Goal: Transaction & Acquisition: Register for event/course

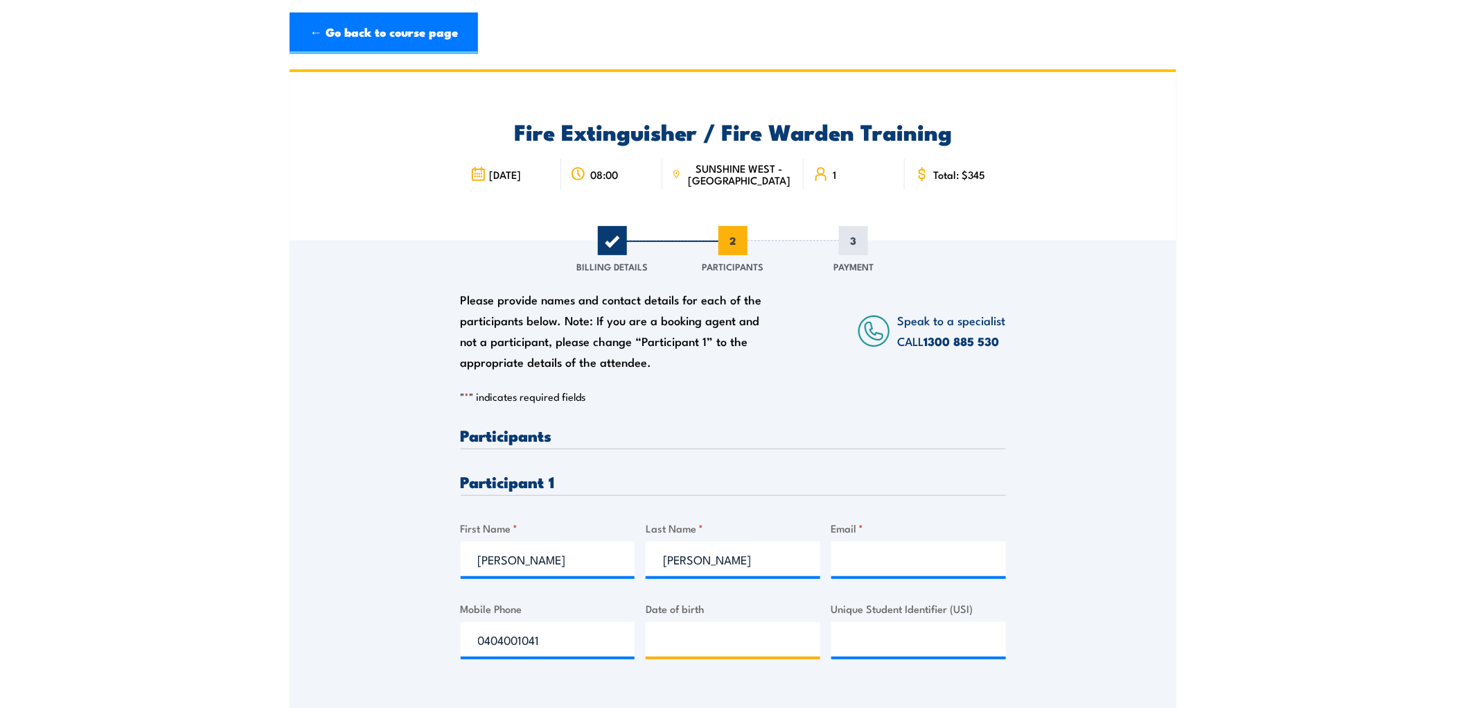
type input "__/__/____"
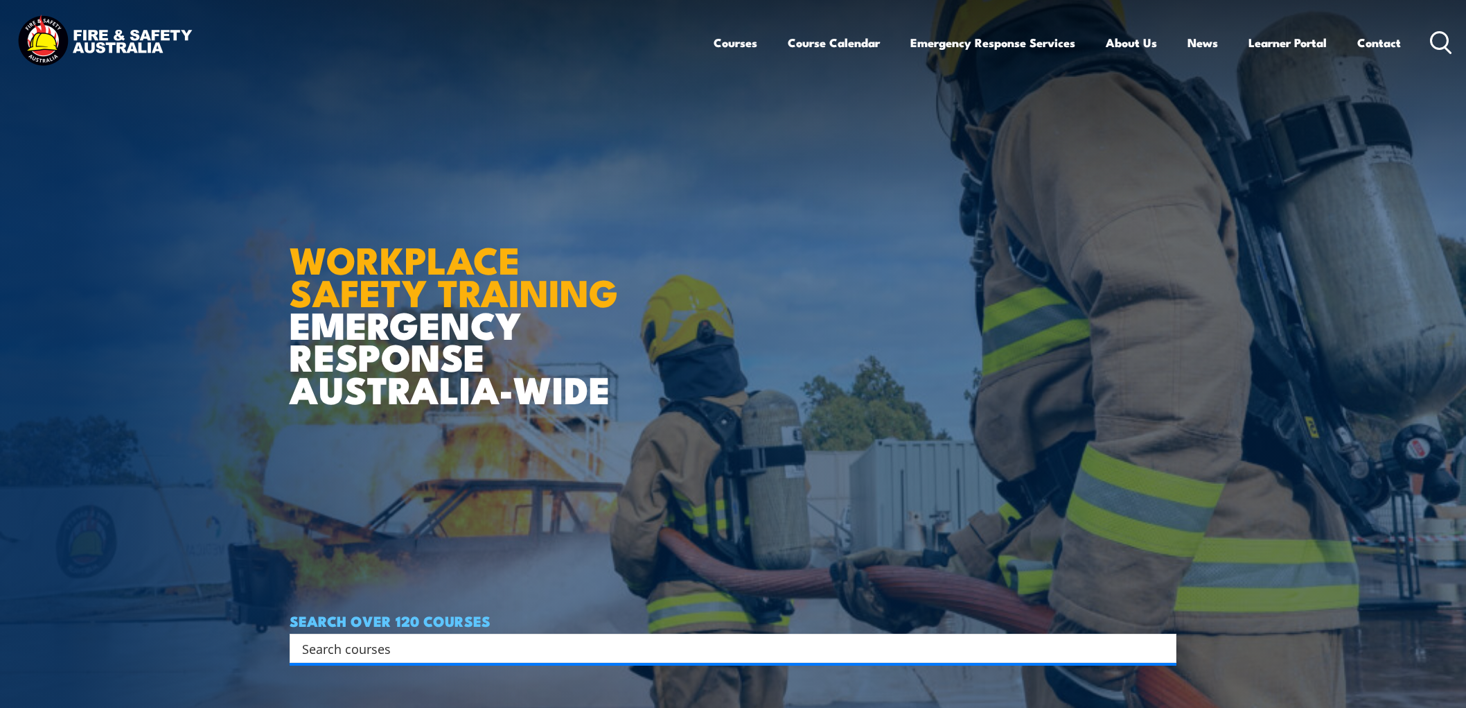
click at [418, 649] on input "Search input" at bounding box center [724, 648] width 844 height 21
type input "WARDEN"
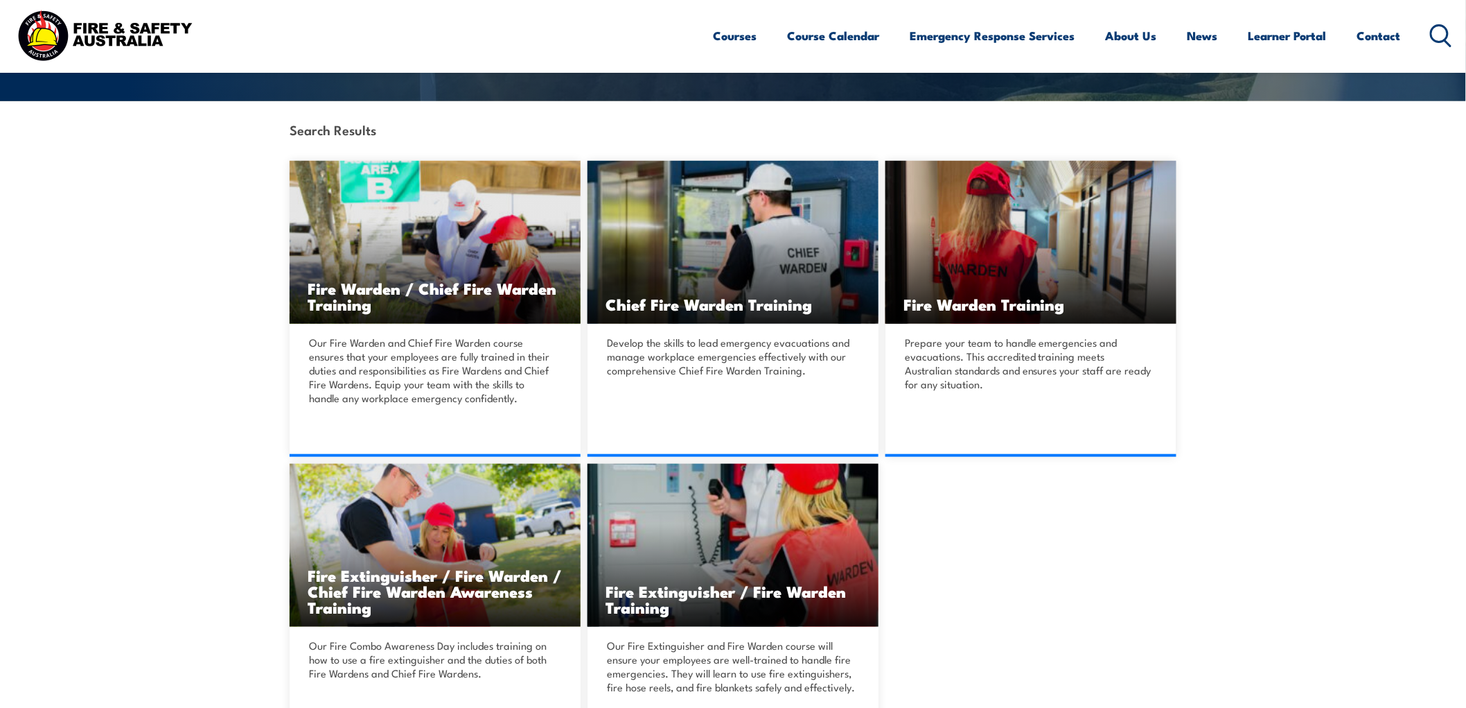
scroll to position [308, 0]
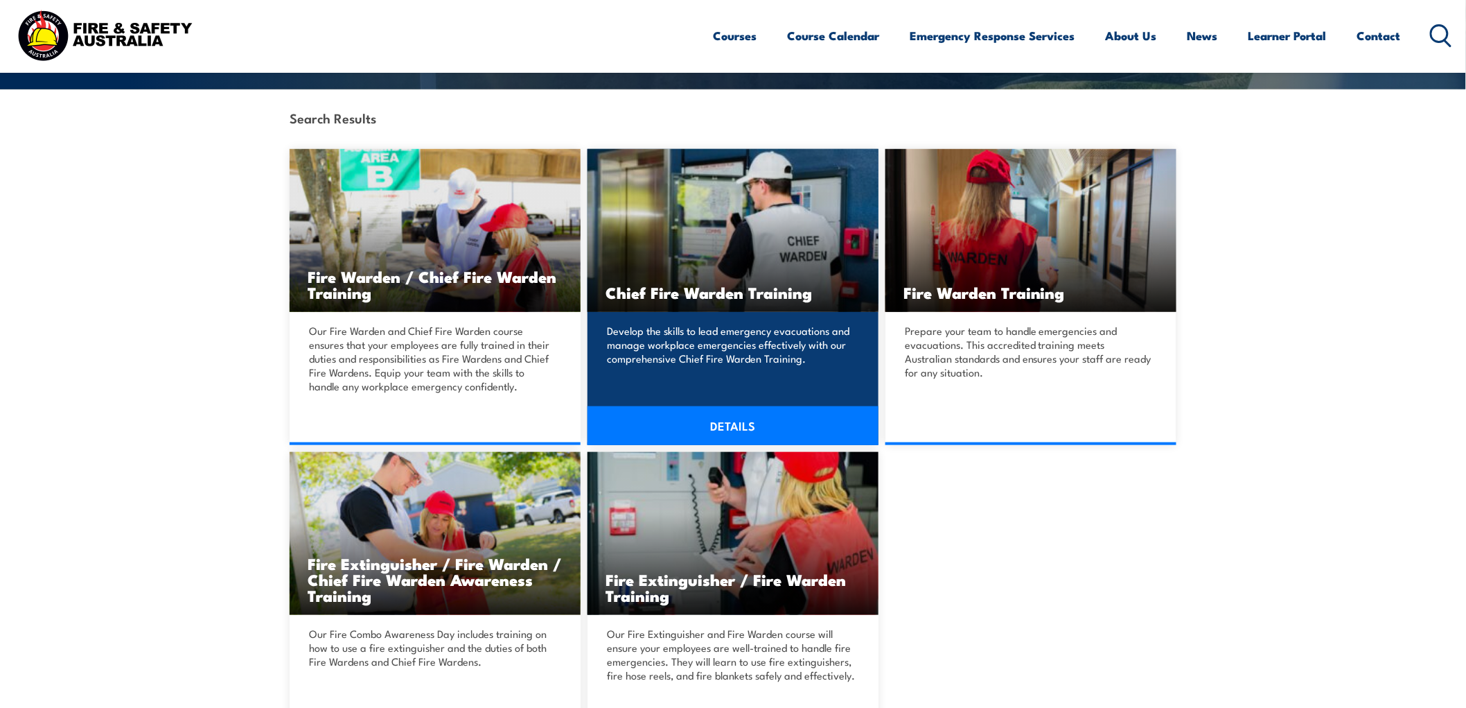
click at [876, 250] on img at bounding box center [733, 230] width 291 height 163
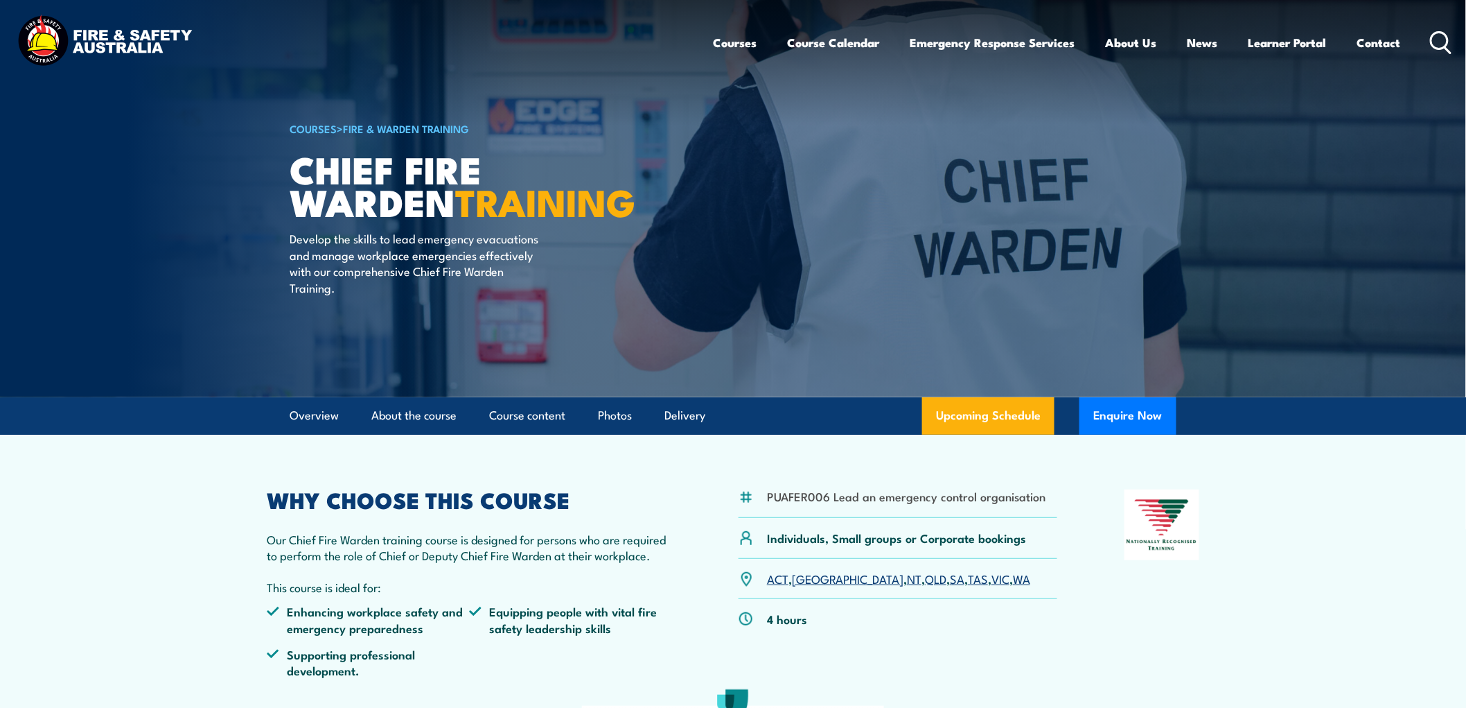
scroll to position [231, 0]
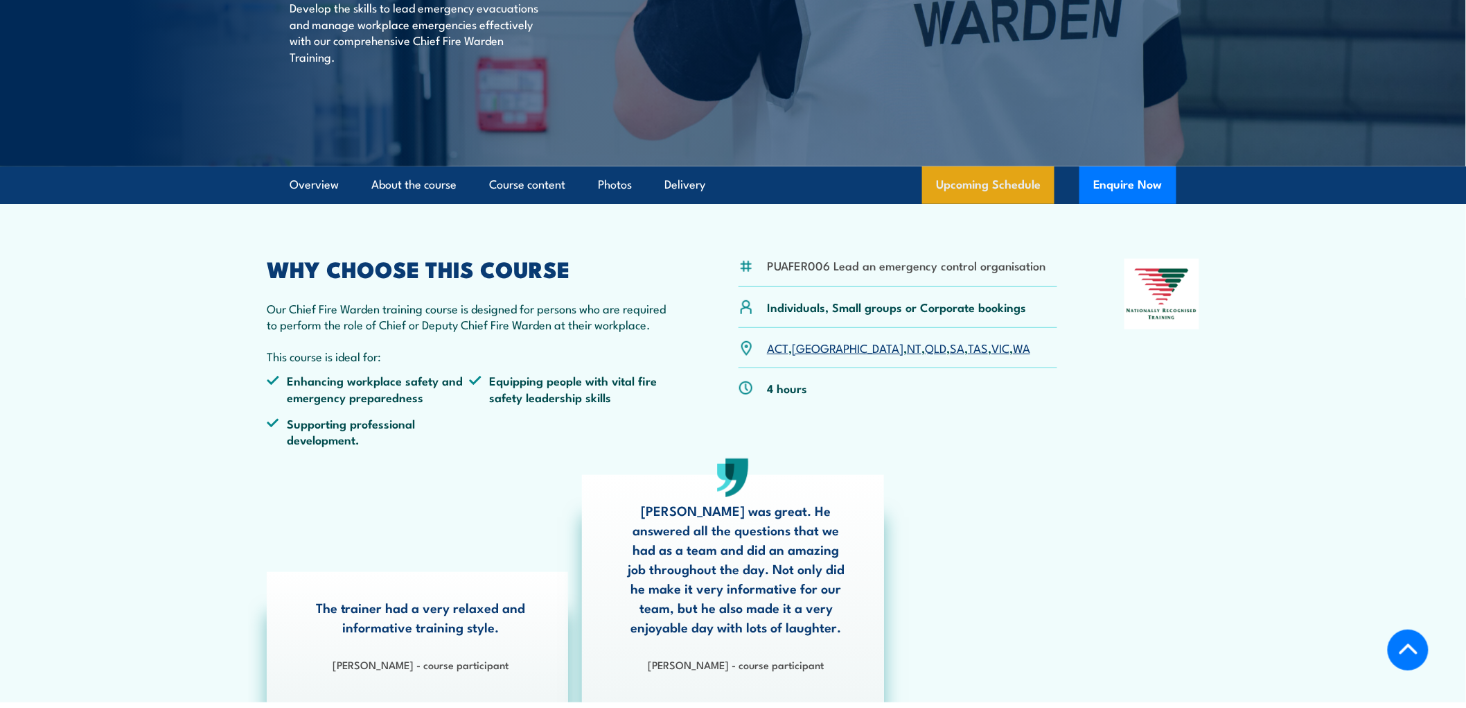
click at [1001, 177] on link "Upcoming Schedule" at bounding box center [988, 184] width 132 height 37
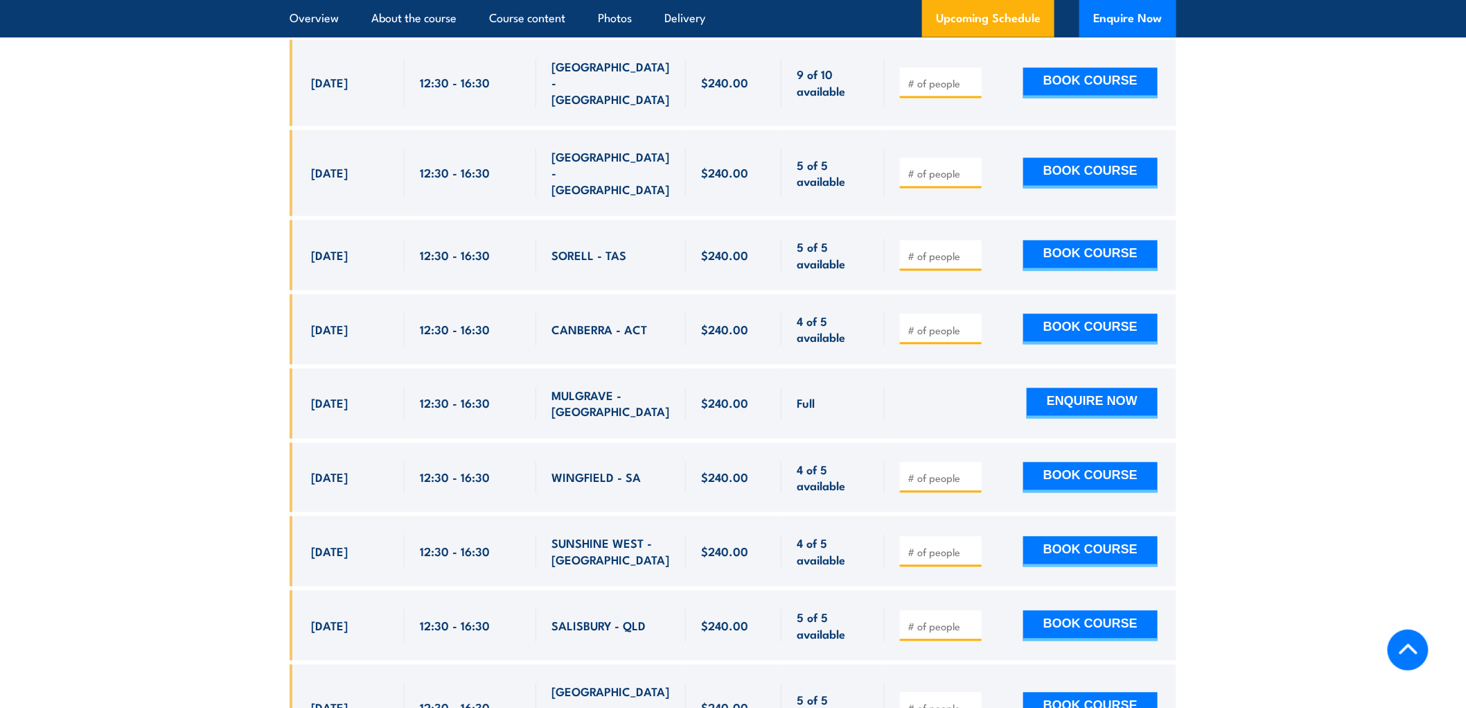
scroll to position [3242, 0]
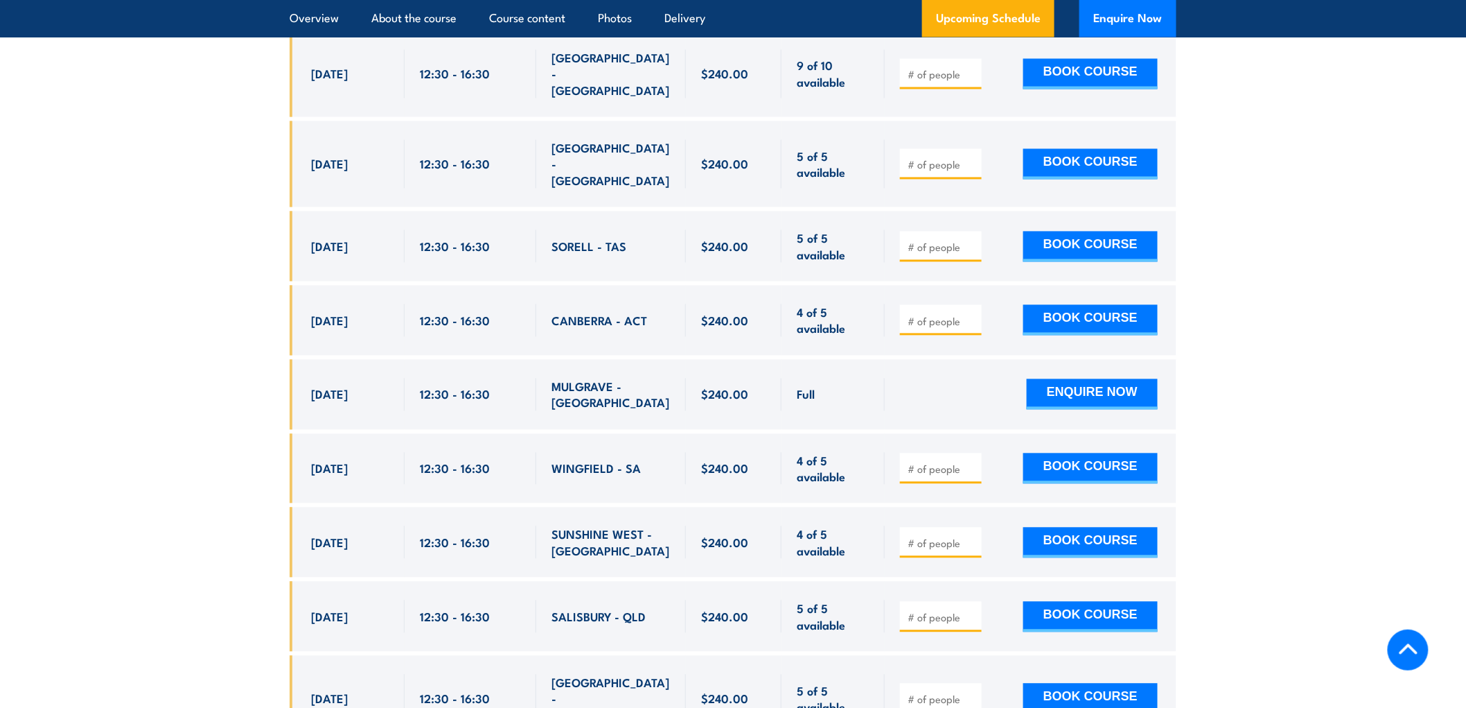
drag, startPoint x: 312, startPoint y: 439, endPoint x: 946, endPoint y: 437, distance: 634.1
click at [946, 507] on div "[DATE] 12:30 - 12:30" at bounding box center [733, 542] width 887 height 70
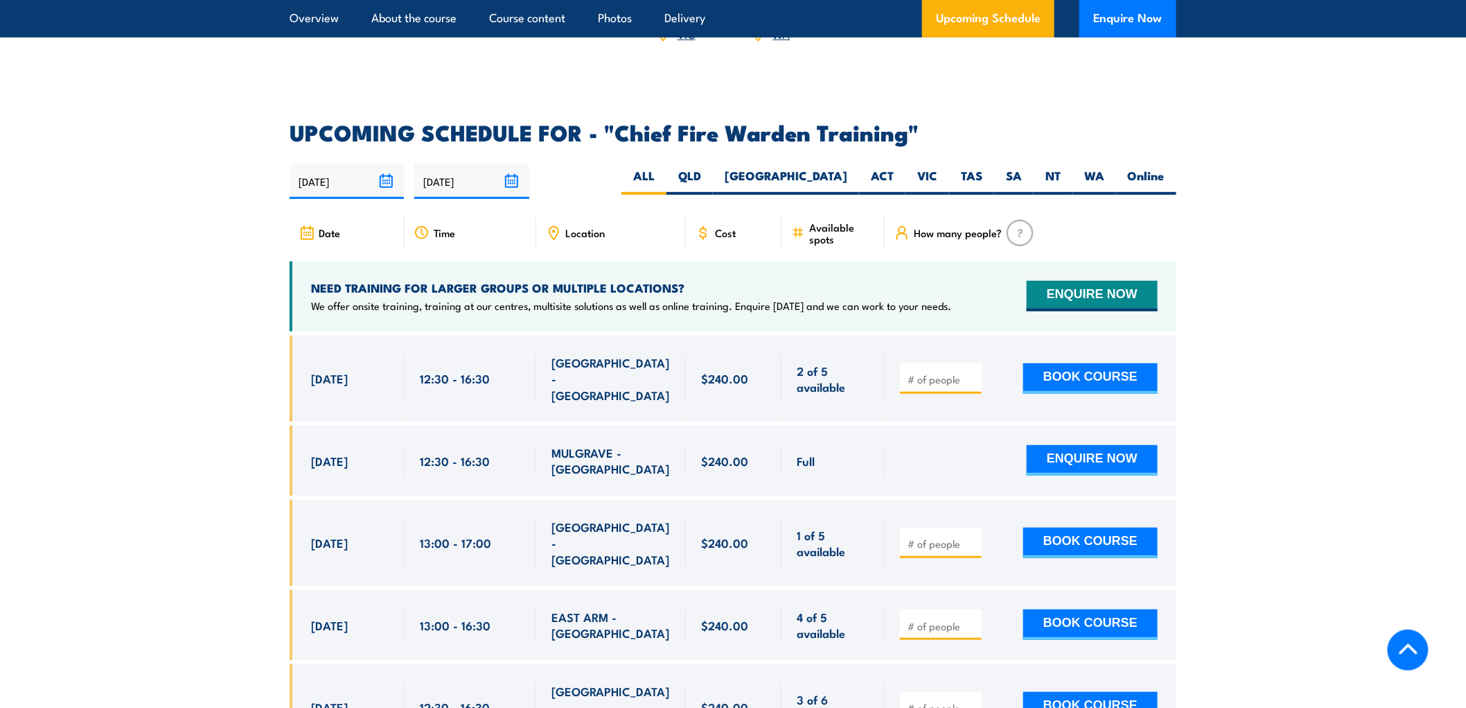
scroll to position [2310, 0]
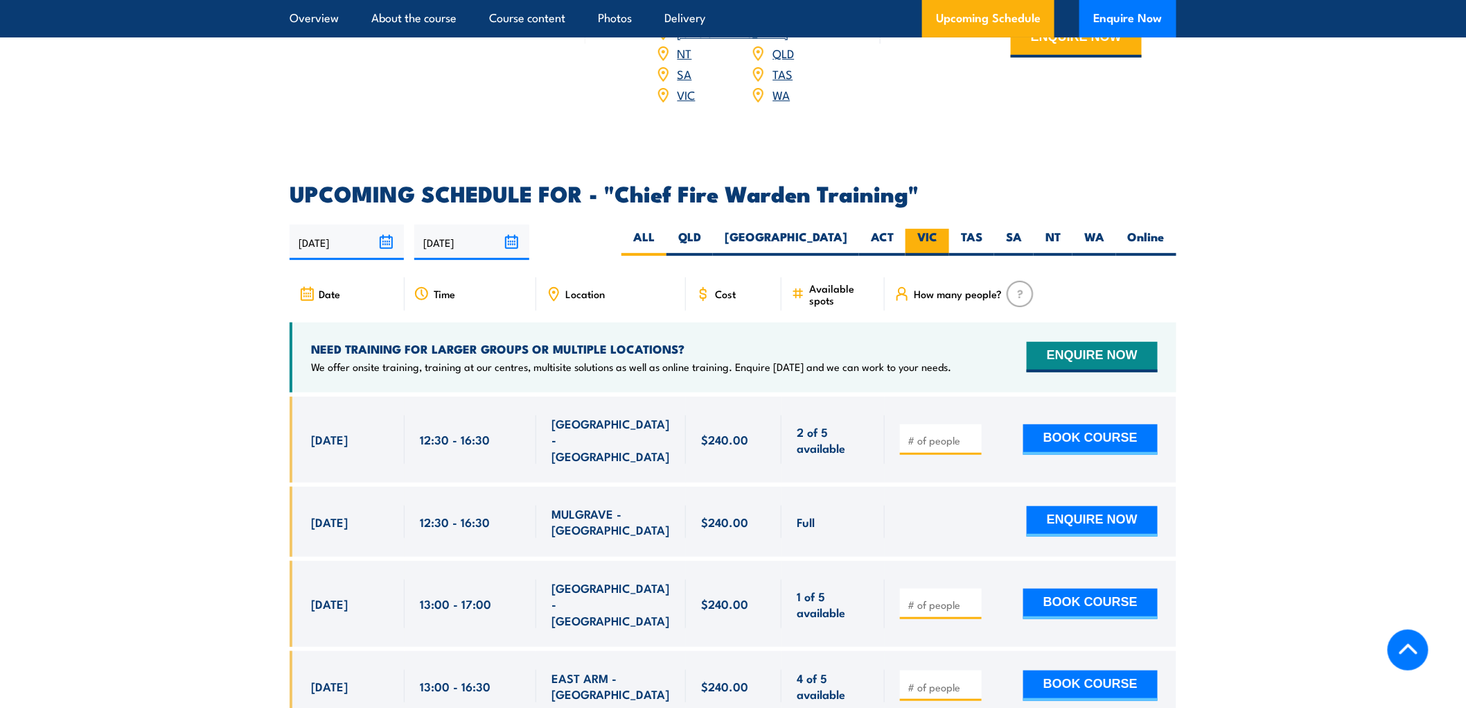
click at [939, 229] on label "VIC" at bounding box center [928, 242] width 44 height 27
click at [939, 229] on input "VIC" at bounding box center [942, 233] width 9 height 9
radio input "true"
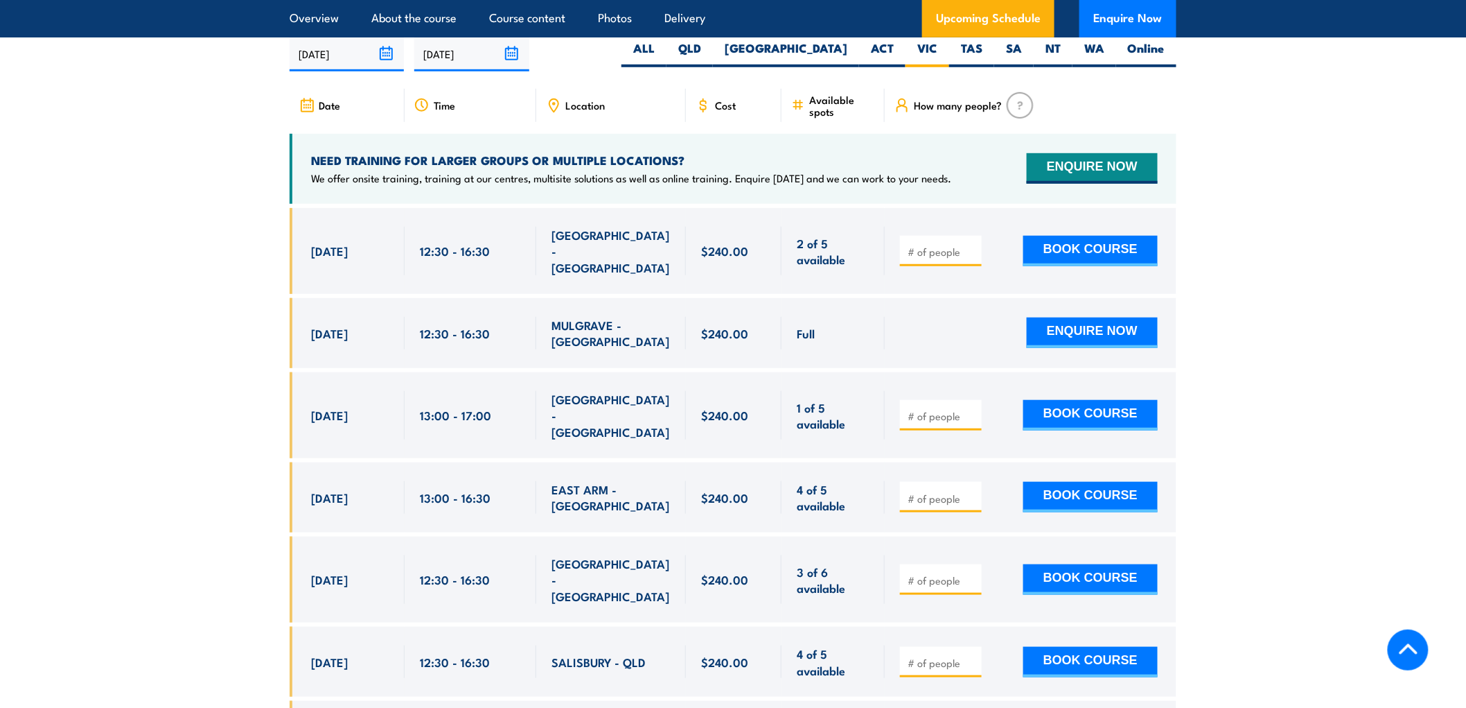
scroll to position [2541, 0]
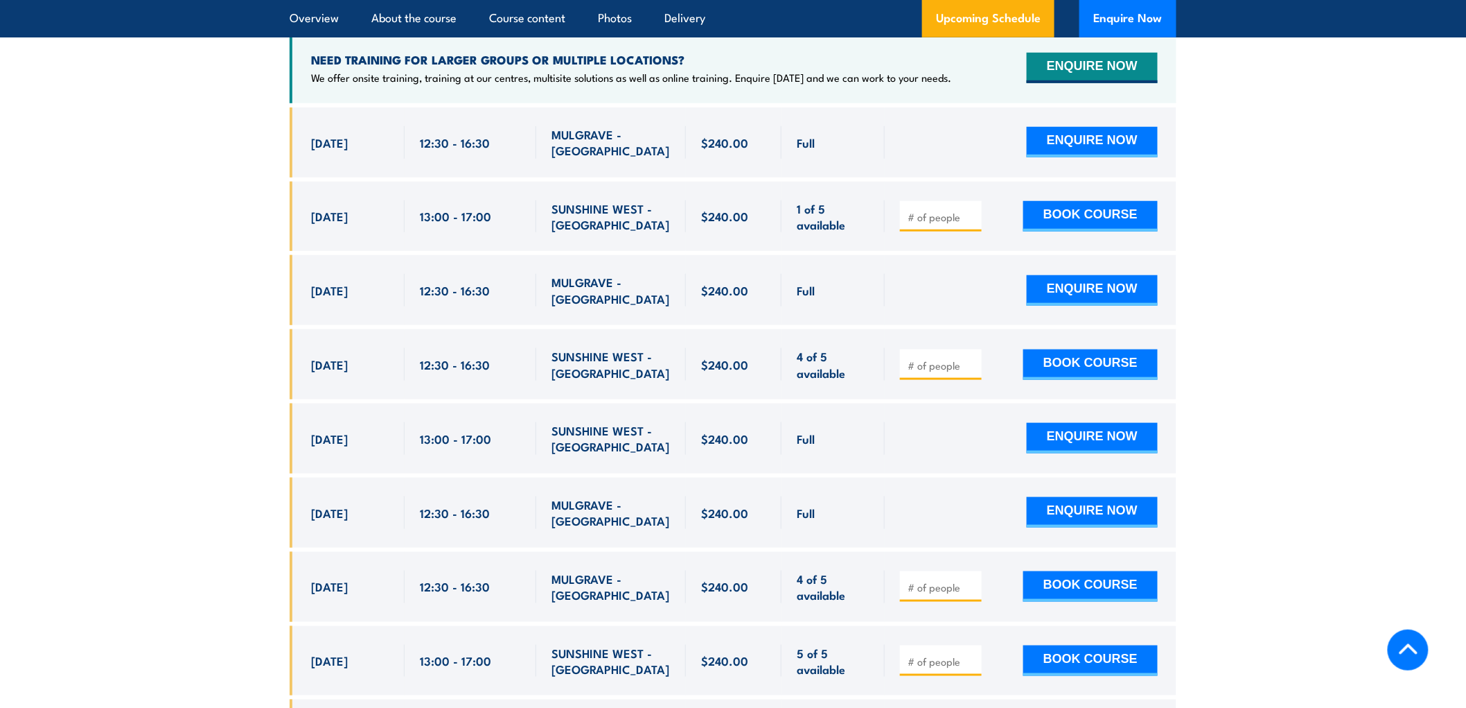
scroll to position [2627, 0]
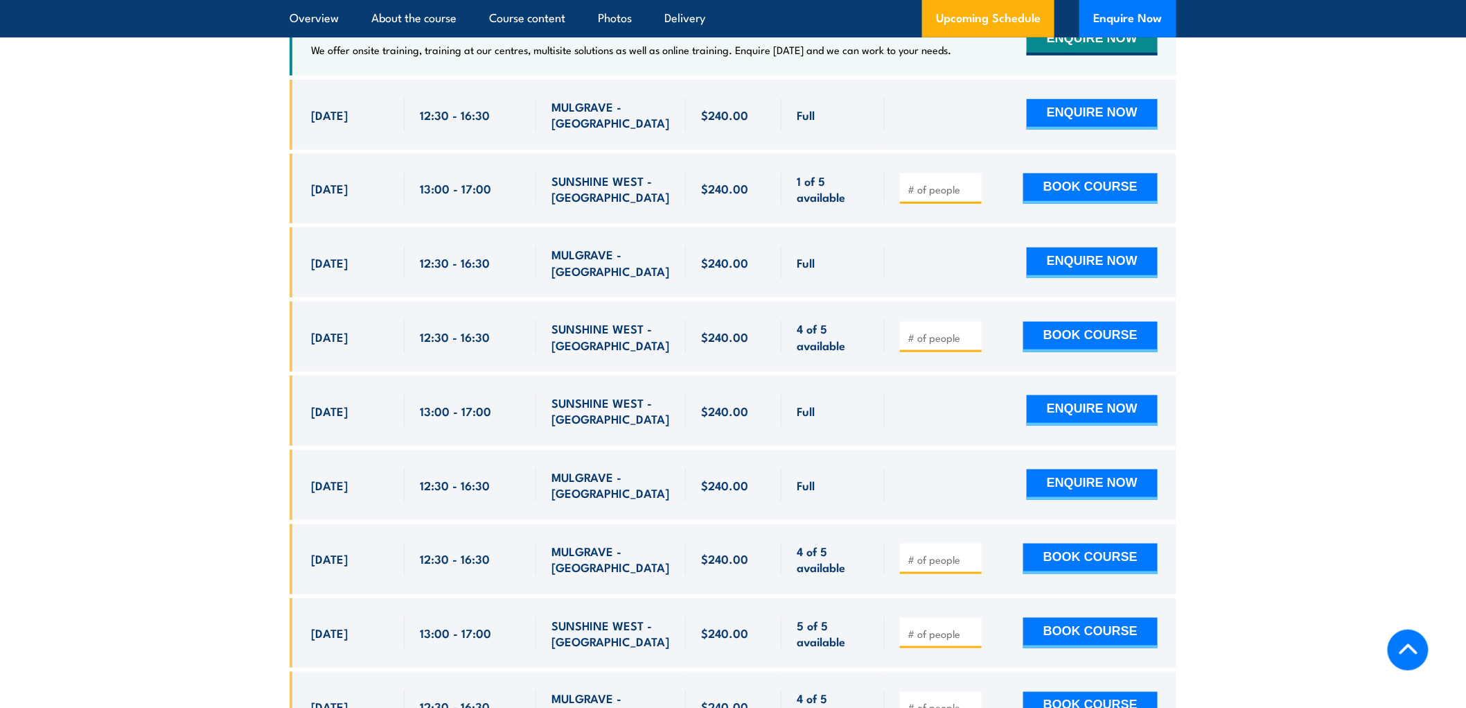
drag, startPoint x: 617, startPoint y: 329, endPoint x: 331, endPoint y: 319, distance: 286.4
click at [331, 319] on div "[DATE] 12:30 - 12:30" at bounding box center [733, 336] width 887 height 70
click at [331, 328] on span "[DATE]" at bounding box center [329, 336] width 37 height 16
click at [934, 331] on input "number" at bounding box center [942, 338] width 69 height 14
